Goal: Register for event/course

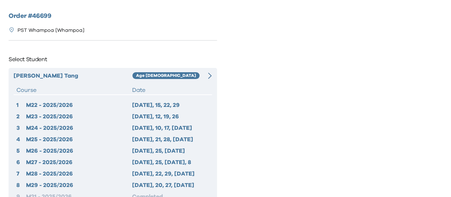
click at [118, 118] on div "M23 - 2025/2026" at bounding box center [79, 116] width 106 height 9
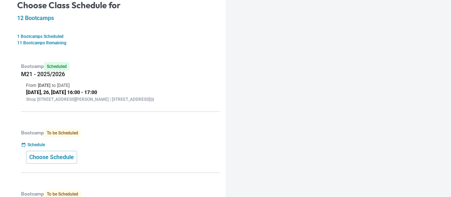
scroll to position [107, 0]
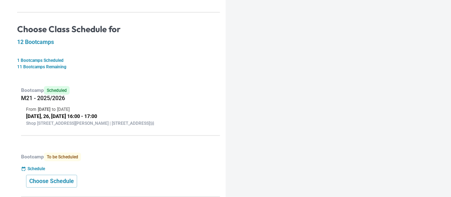
click at [80, 177] on div "Bootcamp To be Scheduled Schedule Choose Schedule" at bounding box center [118, 172] width 203 height 50
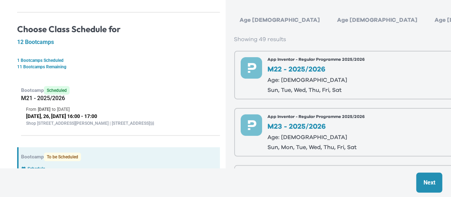
scroll to position [36, 0]
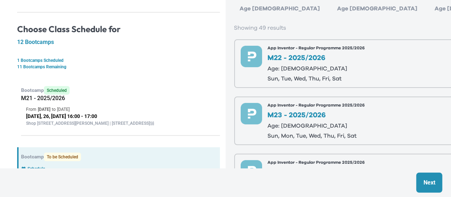
click at [282, 59] on p "M22 - 2025/2026" at bounding box center [316, 57] width 97 height 7
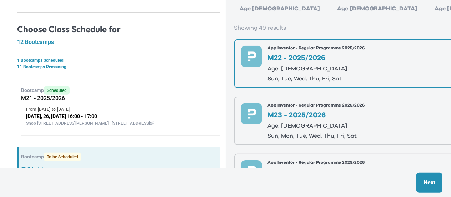
click at [428, 183] on p "Next" at bounding box center [430, 182] width 12 height 9
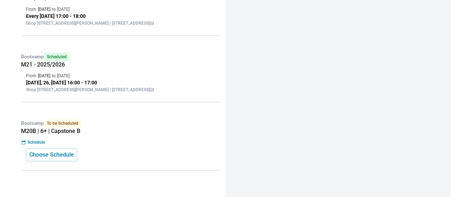
scroll to position [874, 0]
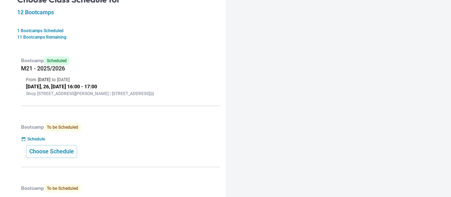
scroll to position [179, 0]
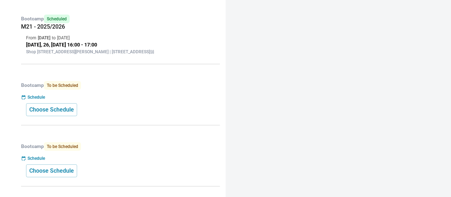
click at [112, 116] on div "Choose Schedule" at bounding box center [120, 109] width 189 height 13
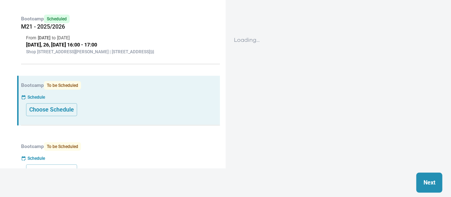
scroll to position [214, 0]
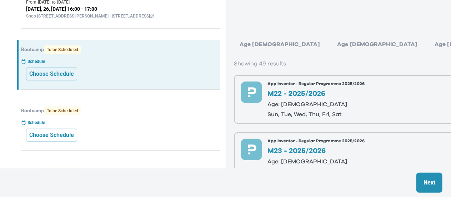
click at [315, 100] on div "App Inventor - Regular Programme 2025/2026 M22 - 2025/2026 Age: 8-9 sun, tue, w…" at bounding box center [316, 99] width 97 height 36
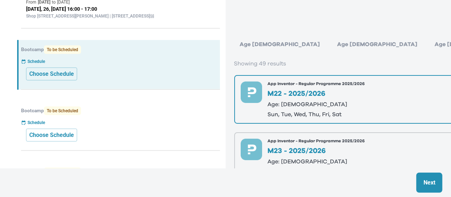
click at [427, 180] on p "Next" at bounding box center [430, 182] width 12 height 9
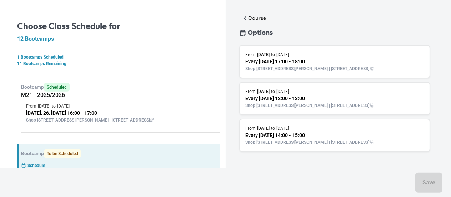
scroll to position [107, 0]
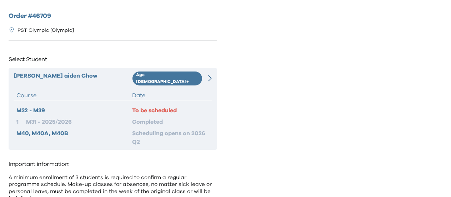
click at [205, 81] on div "[PERSON_NAME] [PERSON_NAME] Age [DEMOGRAPHIC_DATA]+ Course Date M32 - M39 To be…" at bounding box center [113, 109] width 209 height 82
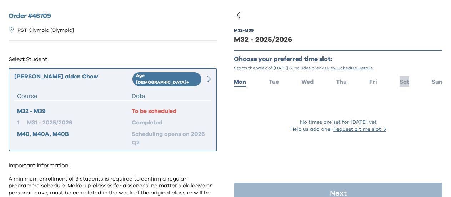
click at [401, 84] on span "Sat" at bounding box center [405, 82] width 10 height 6
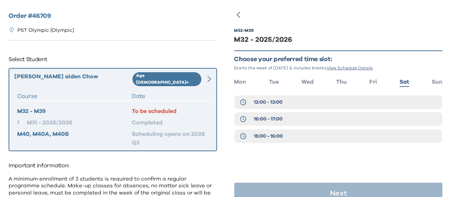
click at [376, 84] on ul "Mon Tue Wed Thu Fri Sat Sun" at bounding box center [338, 81] width 209 height 10
click at [370, 83] on span "Fri" at bounding box center [374, 82] width 8 height 6
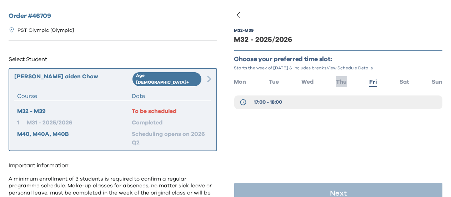
click at [336, 84] on span "Thu" at bounding box center [341, 82] width 11 height 6
click at [313, 84] on ul "Mon Tue Wed Thu Fri Sat Sun" at bounding box center [338, 81] width 209 height 10
click at [312, 83] on span "Wed" at bounding box center [308, 82] width 12 height 6
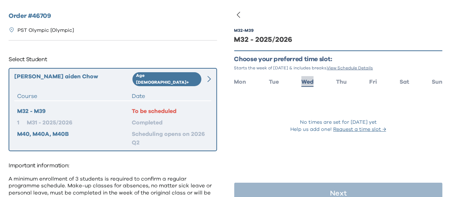
click at [311, 81] on span "Wed" at bounding box center [308, 82] width 12 height 6
click at [350, 81] on ul "Mon Tue Wed Thu Fri Sat Sun" at bounding box center [338, 81] width 209 height 10
click at [348, 83] on ul "Mon Tue Wed Thu Fri Sat Sun" at bounding box center [338, 81] width 209 height 10
click at [347, 83] on ul "Mon Tue Wed Thu Fri Sat Sun" at bounding box center [338, 81] width 209 height 10
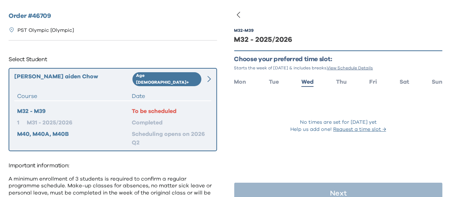
click at [347, 84] on ul "Mon Tue Wed Thu Fri Sat Sun" at bounding box center [338, 81] width 209 height 10
click at [345, 82] on ul "Mon Tue Wed Thu Fri Sat Sun" at bounding box center [338, 81] width 209 height 10
click at [340, 80] on span "Thu" at bounding box center [341, 82] width 11 height 6
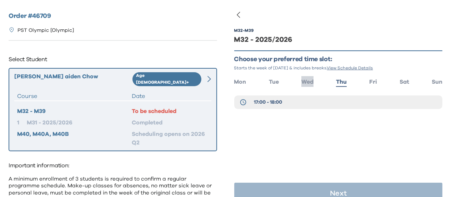
click at [305, 85] on span "Wed" at bounding box center [308, 82] width 12 height 6
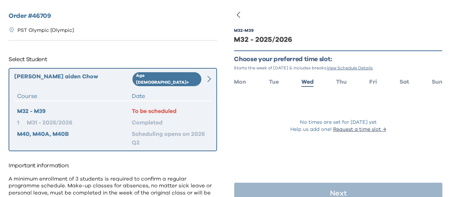
click at [344, 133] on button "Request a time slot →" at bounding box center [359, 129] width 53 height 7
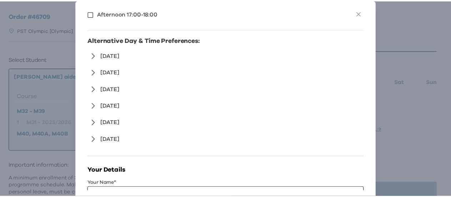
scroll to position [143, 0]
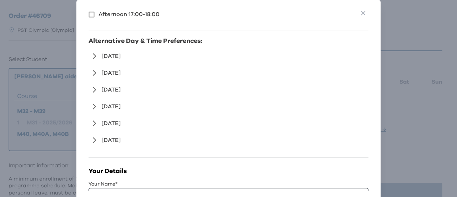
click at [15, 132] on div "**********" at bounding box center [228, 98] width 457 height 197
